Goal: Book appointment/travel/reservation

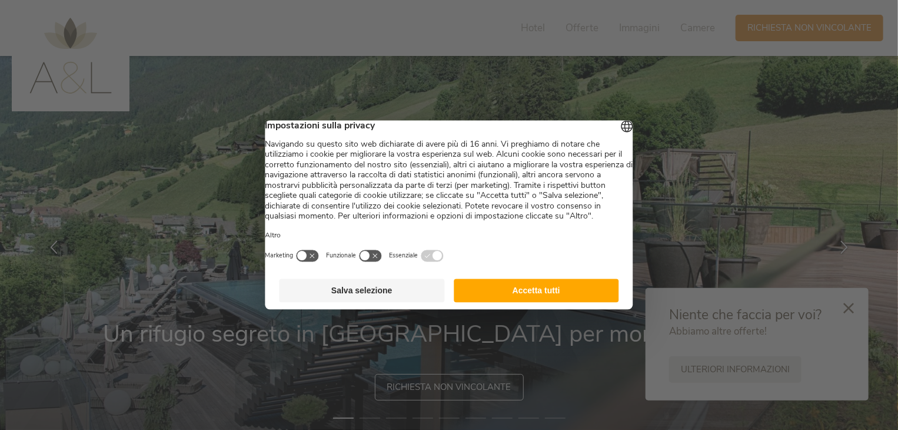
click at [550, 302] on button "Accetta tutti" at bounding box center [536, 291] width 165 height 24
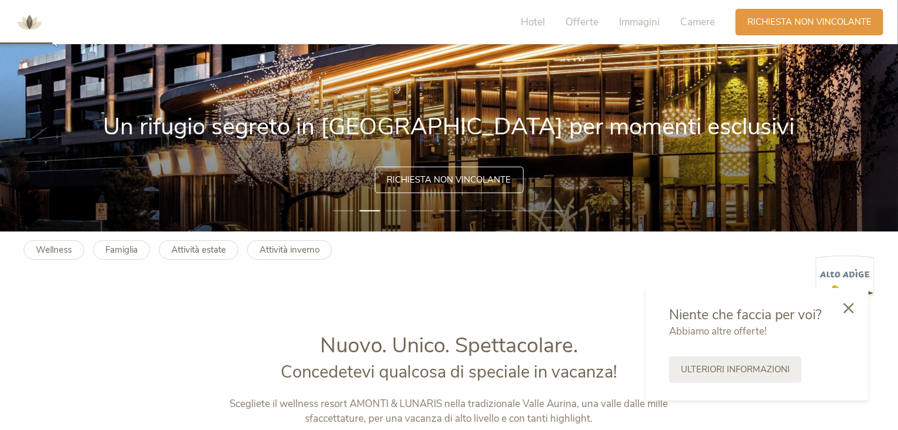
scroll to position [118, 0]
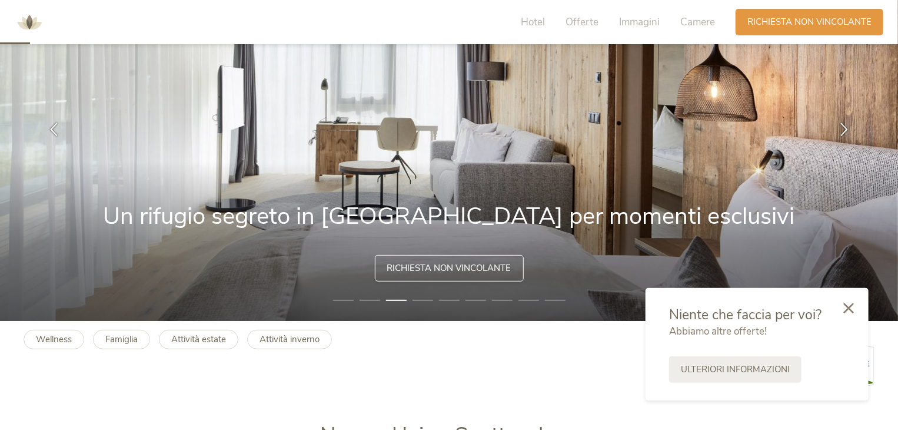
click at [486, 272] on span "Richiesta non vincolante" at bounding box center [449, 268] width 124 height 12
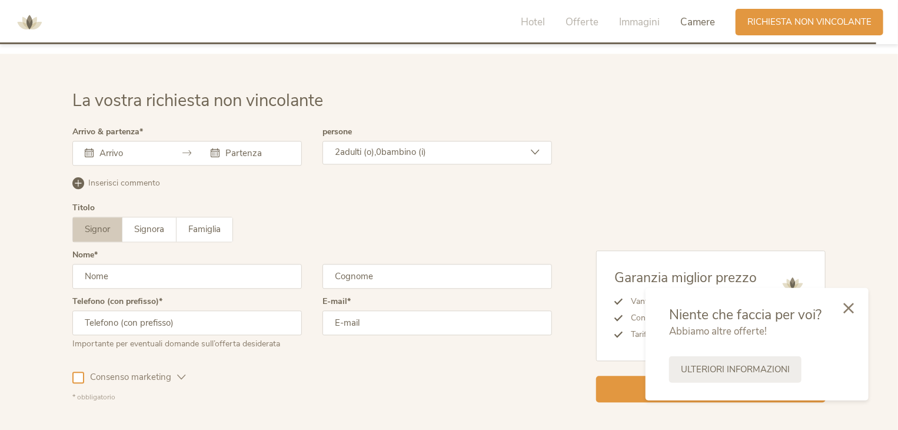
scroll to position [3493, 0]
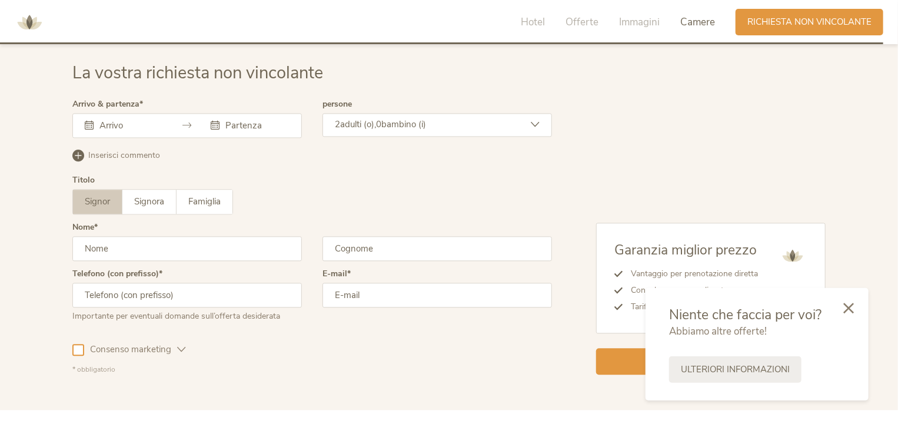
click at [141, 122] on input "text" at bounding box center [130, 125] width 67 height 12
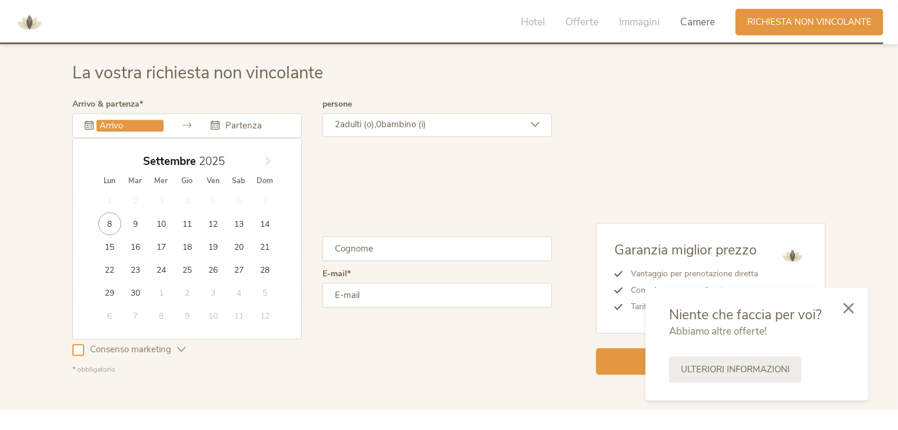
click at [264, 158] on icon at bounding box center [268, 161] width 8 height 8
type input "[DATE]"
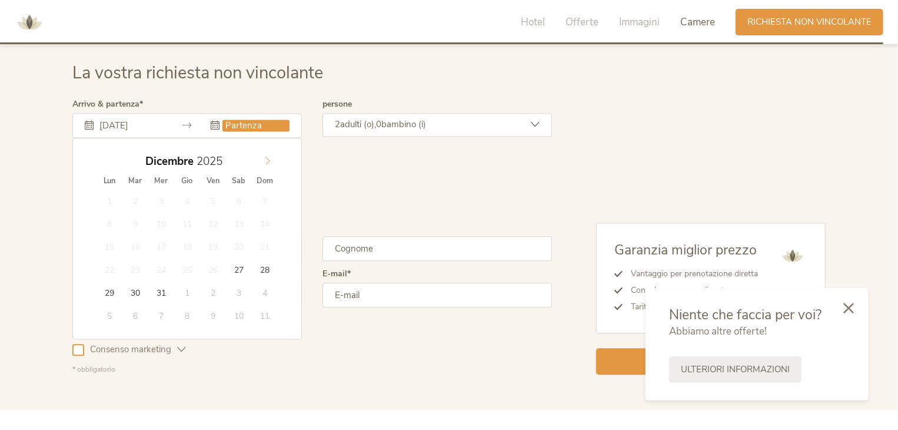
type input "2026"
click at [267, 159] on icon at bounding box center [268, 161] width 8 height 8
type input "[DATE]"
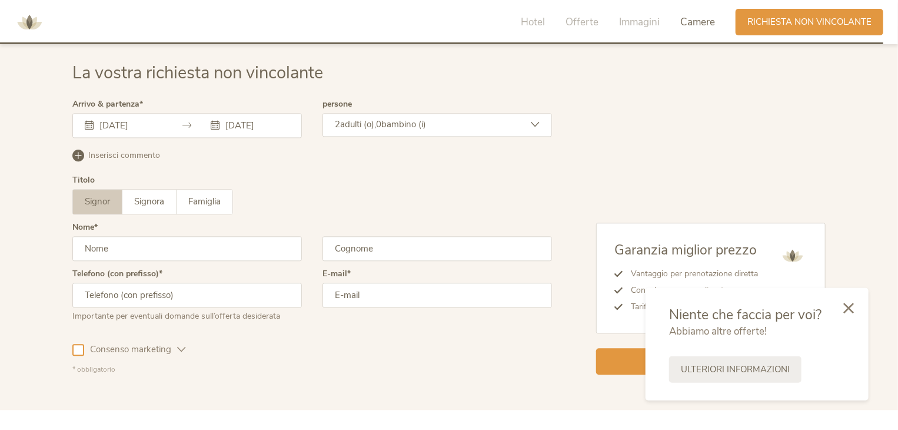
click at [103, 205] on label "Signor" at bounding box center [97, 201] width 49 height 24
click at [370, 119] on span "adulti (o)," at bounding box center [358, 124] width 36 height 12
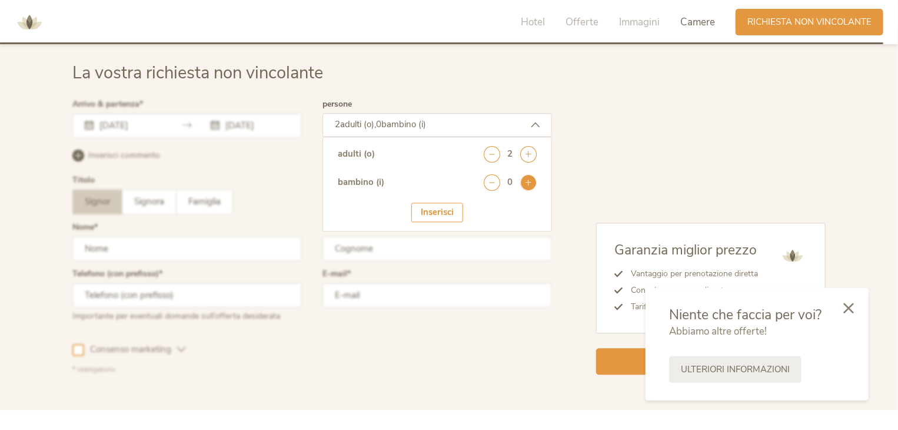
click at [521, 175] on icon at bounding box center [528, 182] width 16 height 16
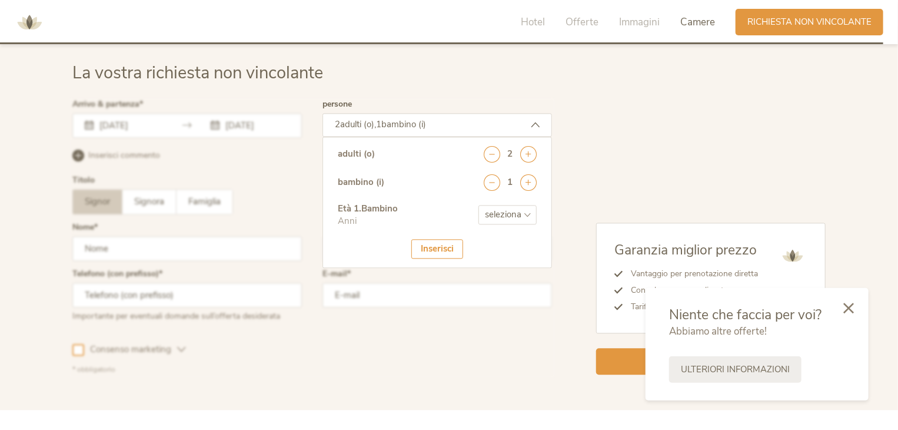
click at [497, 211] on select "seleziona 0 1 2 3 4 5 6 7 8 9 10 11 12 13 14 15 16 17" at bounding box center [507, 214] width 58 height 19
select select "11"
click at [478, 205] on select "seleziona 0 1 2 3 4 5 6 7 8 9 10 11 12 13 14 15 16 17" at bounding box center [507, 214] width 58 height 19
click at [448, 242] on div "Inserisci" at bounding box center [437, 248] width 52 height 19
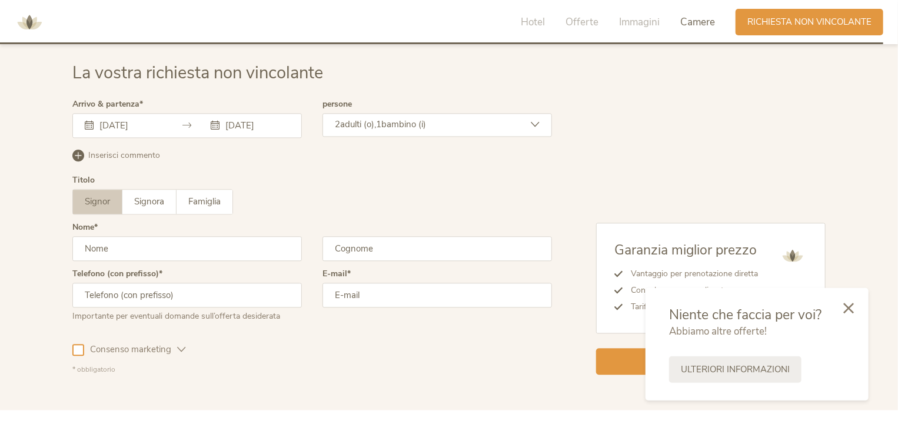
click at [124, 245] on input "text" at bounding box center [187, 248] width 230 height 25
type input "[PERSON_NAME]"
type input "ORRU'"
type input "3476691407"
type input "[EMAIL_ADDRESS][DOMAIN_NAME]"
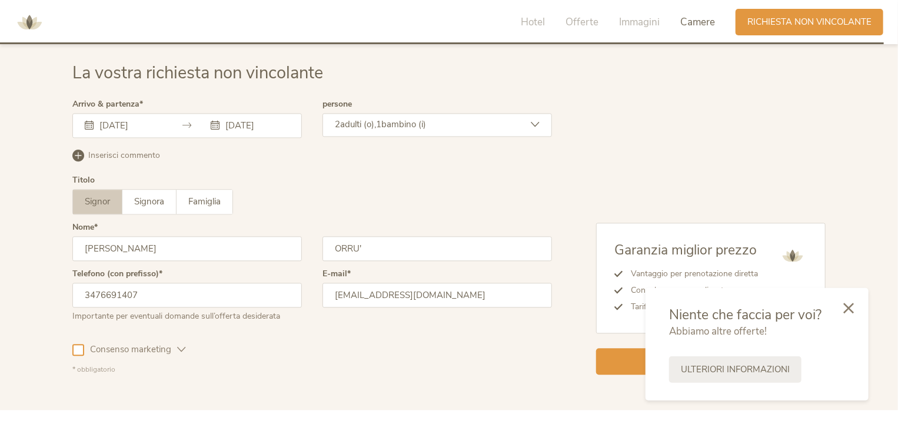
scroll to position [3552, 0]
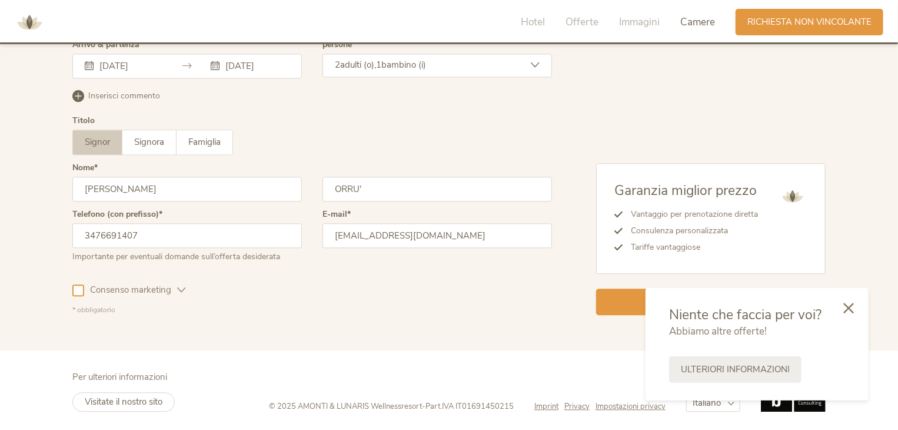
click at [80, 288] on div at bounding box center [78, 290] width 12 height 12
click at [852, 304] on icon at bounding box center [848, 307] width 11 height 11
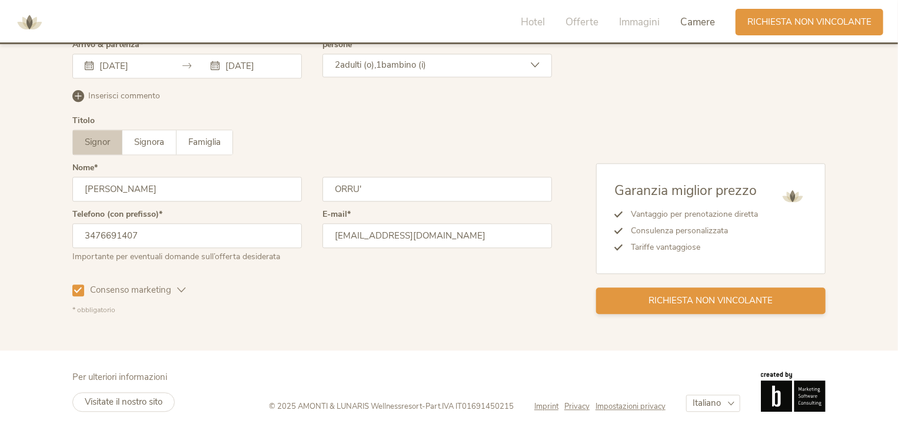
click at [694, 302] on span "Richiesta non vincolante" at bounding box center [711, 300] width 124 height 12
